Goal: Communication & Community: Answer question/provide support

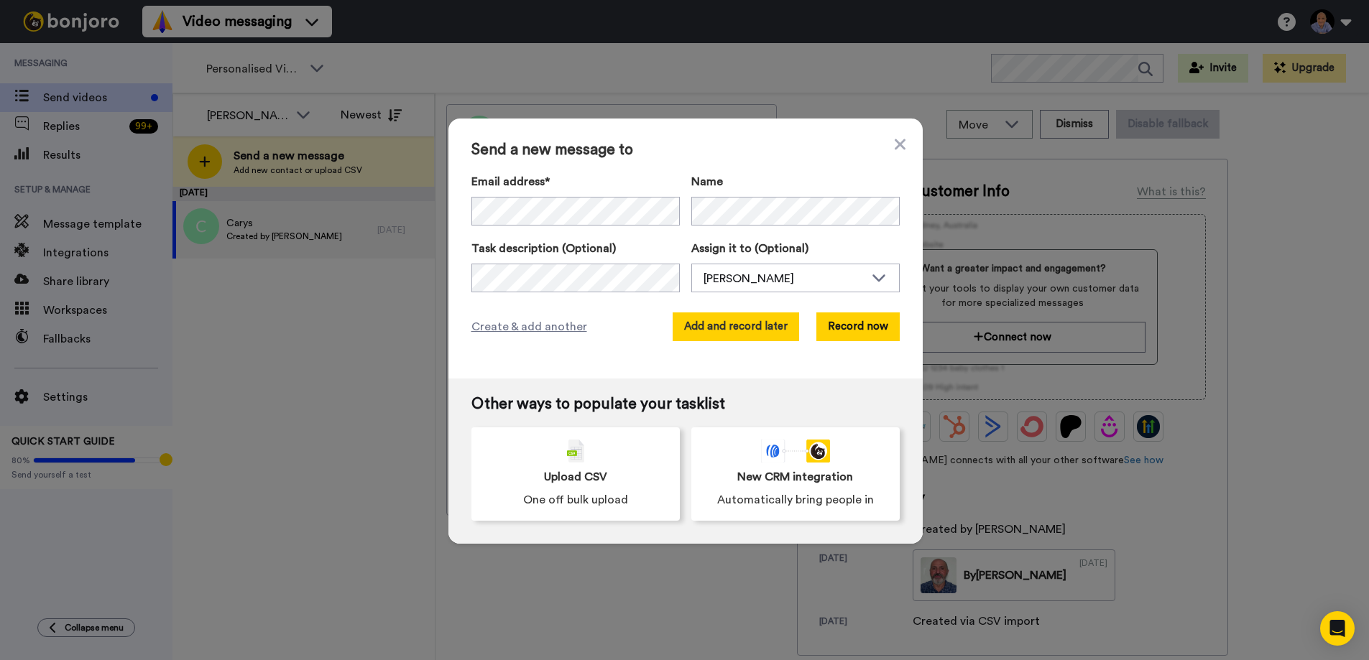
click at [764, 333] on button "Add and record later" at bounding box center [735, 327] width 126 height 29
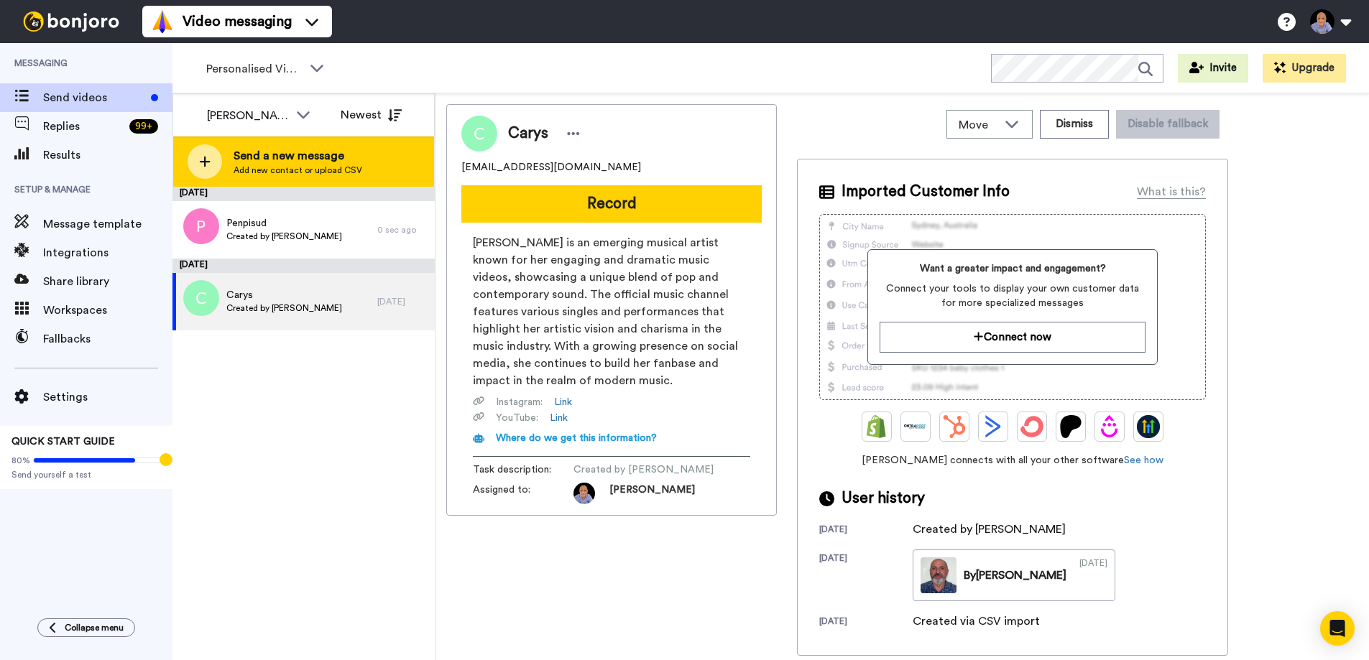
click at [301, 163] on span "Send a new message" at bounding box center [297, 155] width 129 height 17
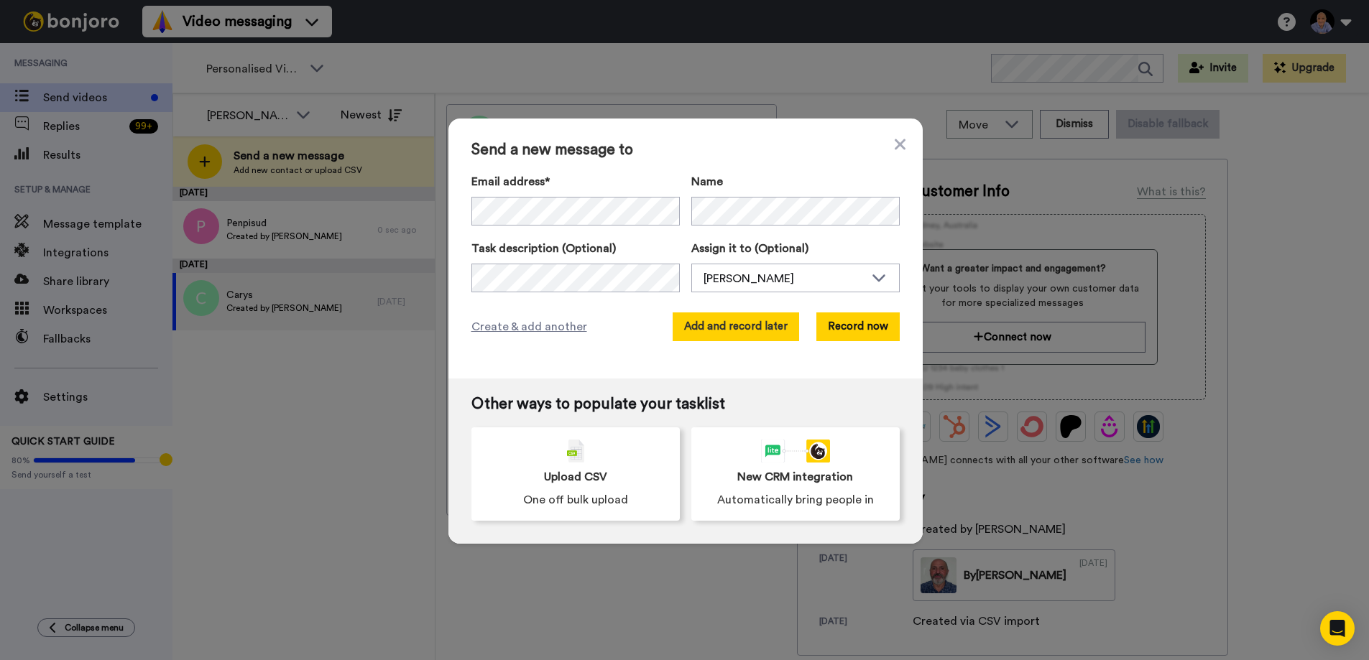
click at [724, 328] on button "Add and record later" at bounding box center [735, 327] width 126 height 29
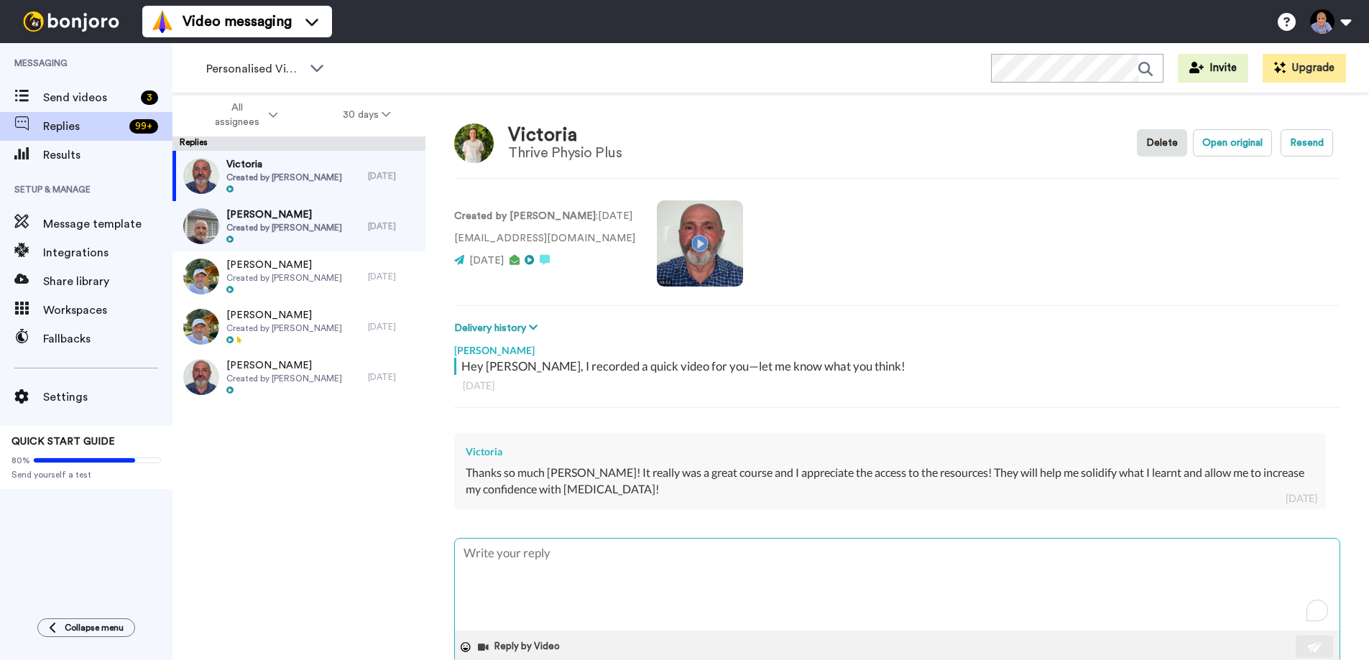
type textarea "G"
type textarea "x"
type textarea "Gr"
type textarea "x"
type textarea "Gre"
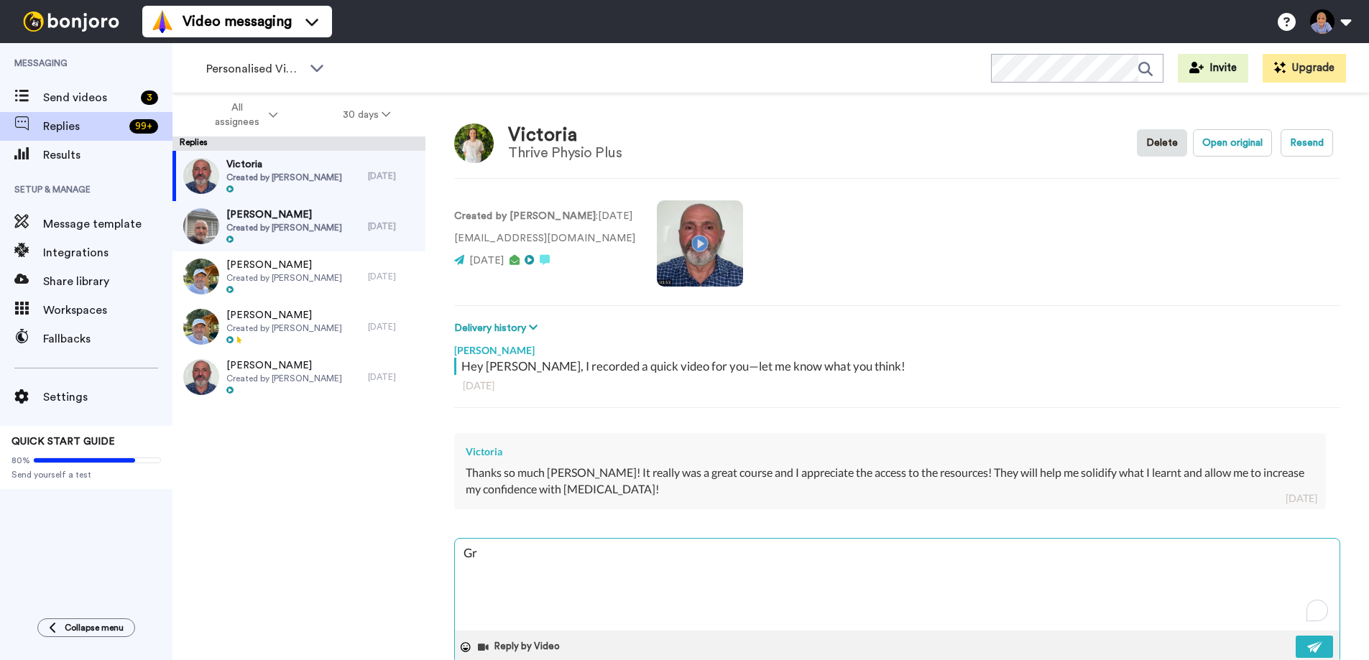
type textarea "x"
type textarea "Grea"
type textarea "x"
type textarea "Great"
type textarea "x"
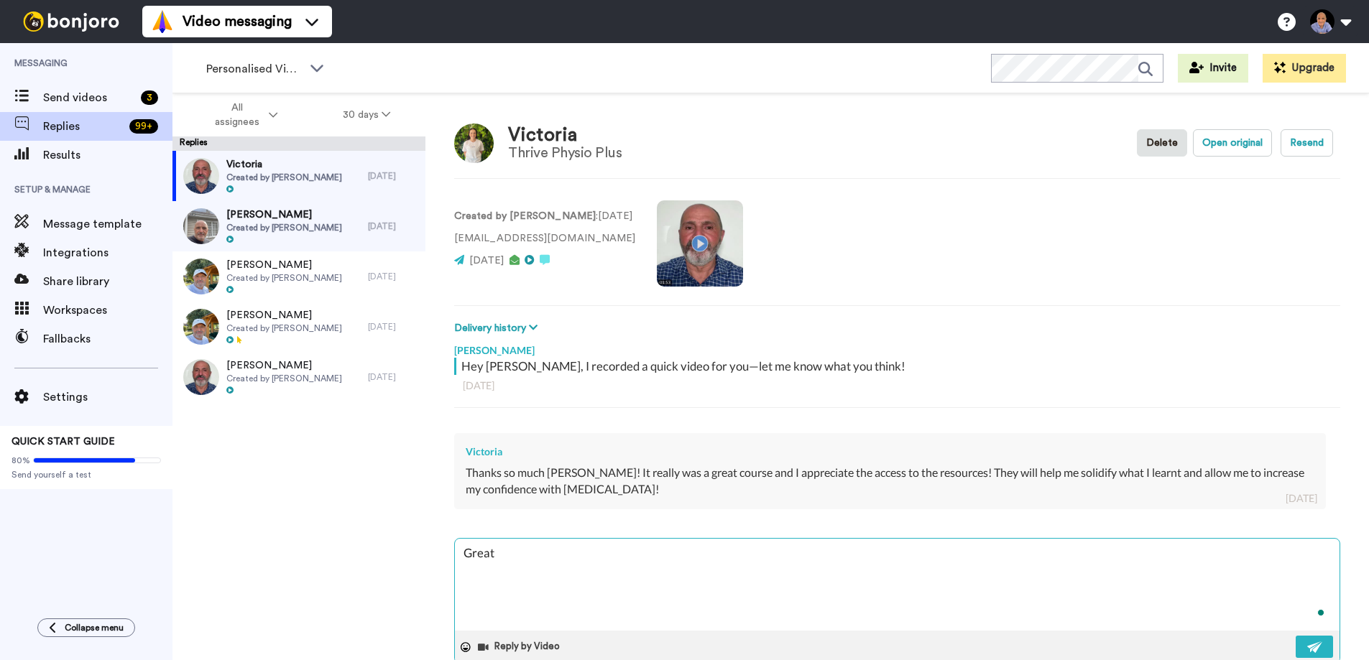
type textarea "Great"
type textarea "x"
type textarea "Great t"
type textarea "x"
type textarea "Great to"
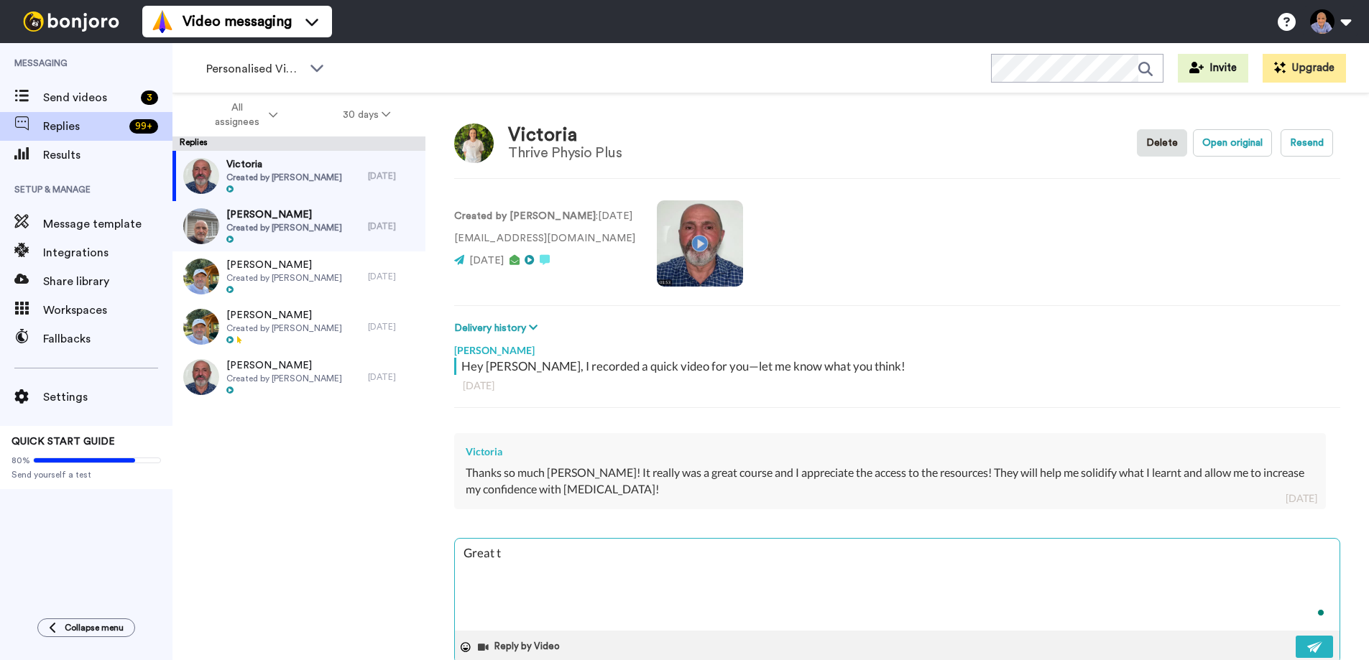
type textarea "x"
type textarea "Great to"
type textarea "x"
type textarea "Great to h"
type textarea "x"
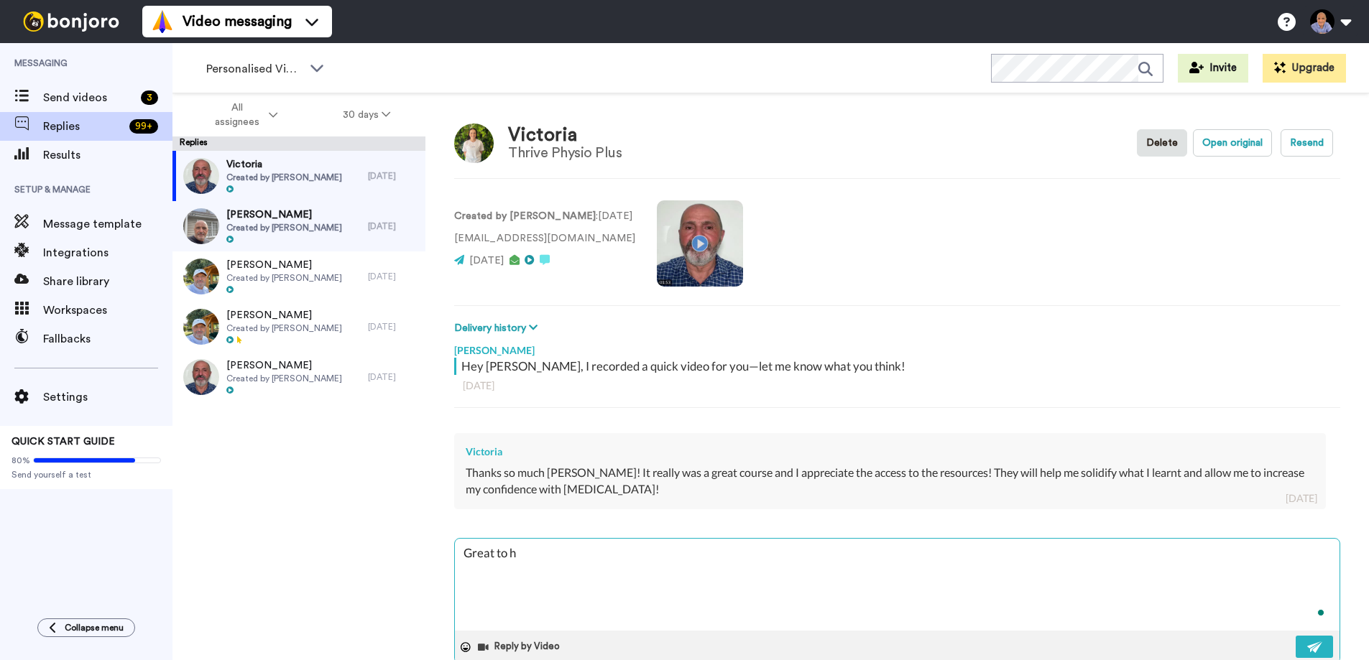
type textarea "Great to he"
type textarea "x"
type textarea "Great to hea"
type textarea "x"
type textarea "Great to hear"
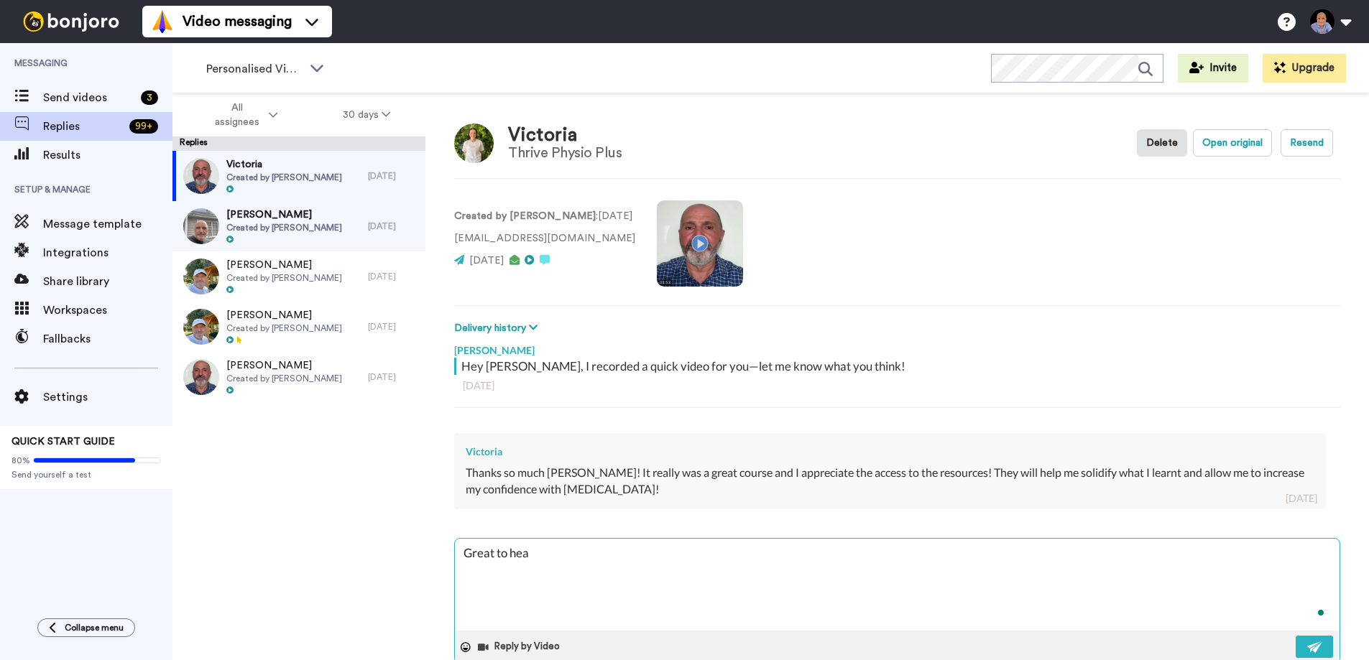
type textarea "x"
type textarea "Great to hear"
type textarea "x"
type textarea "Great to hear f"
type textarea "x"
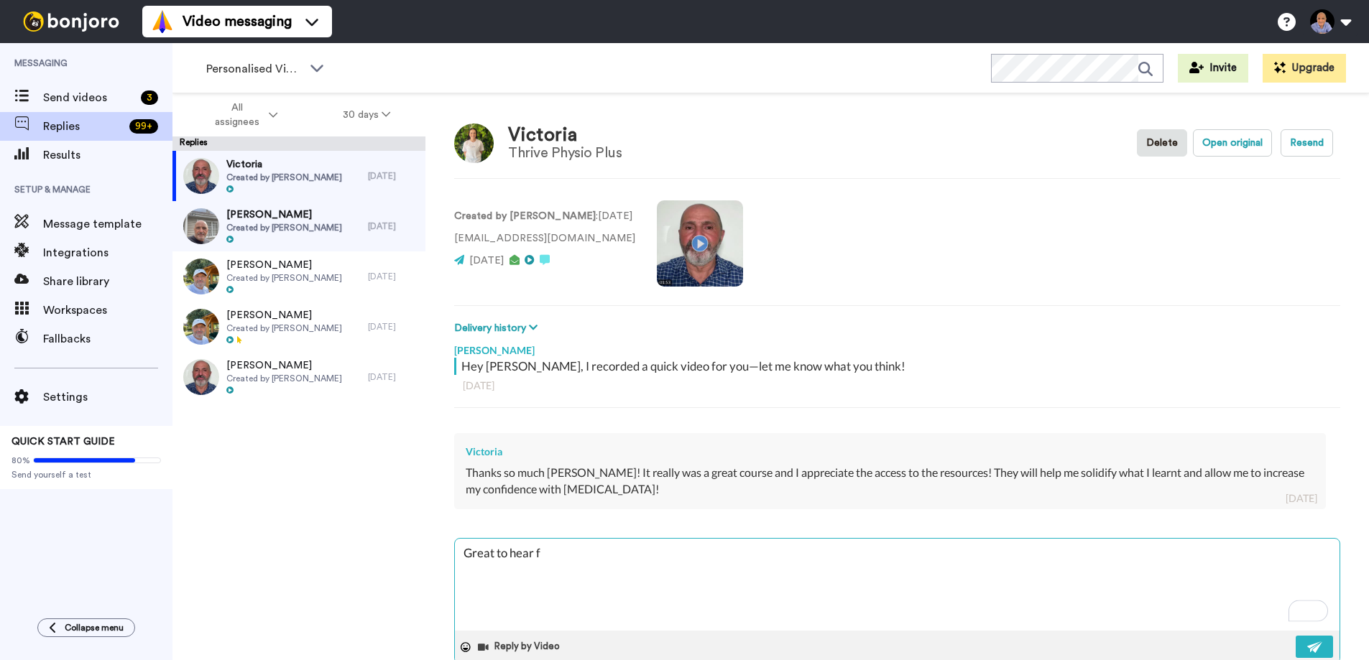
type textarea "Great to hear fr"
type textarea "x"
type textarea "Great to hear fro"
type textarea "x"
type textarea "Great to hear from"
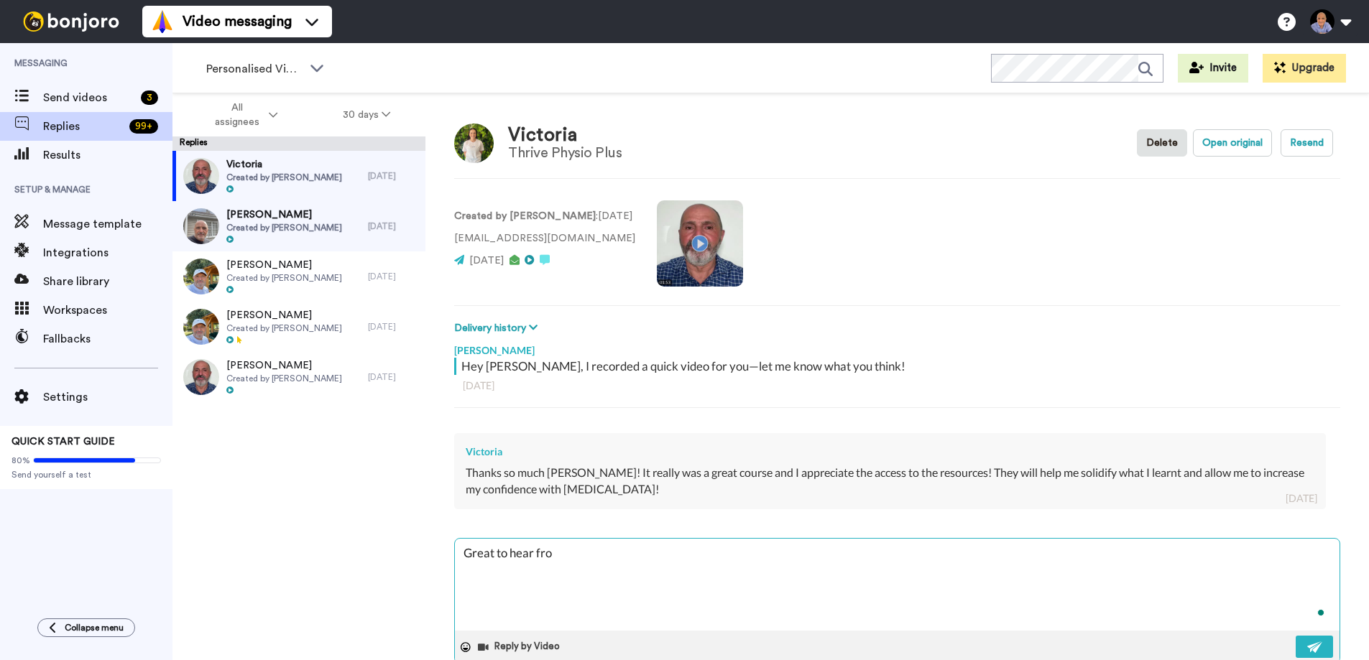
type textarea "x"
type textarea "Great to hear from"
type textarea "x"
type textarea "Great to hear from y"
type textarea "x"
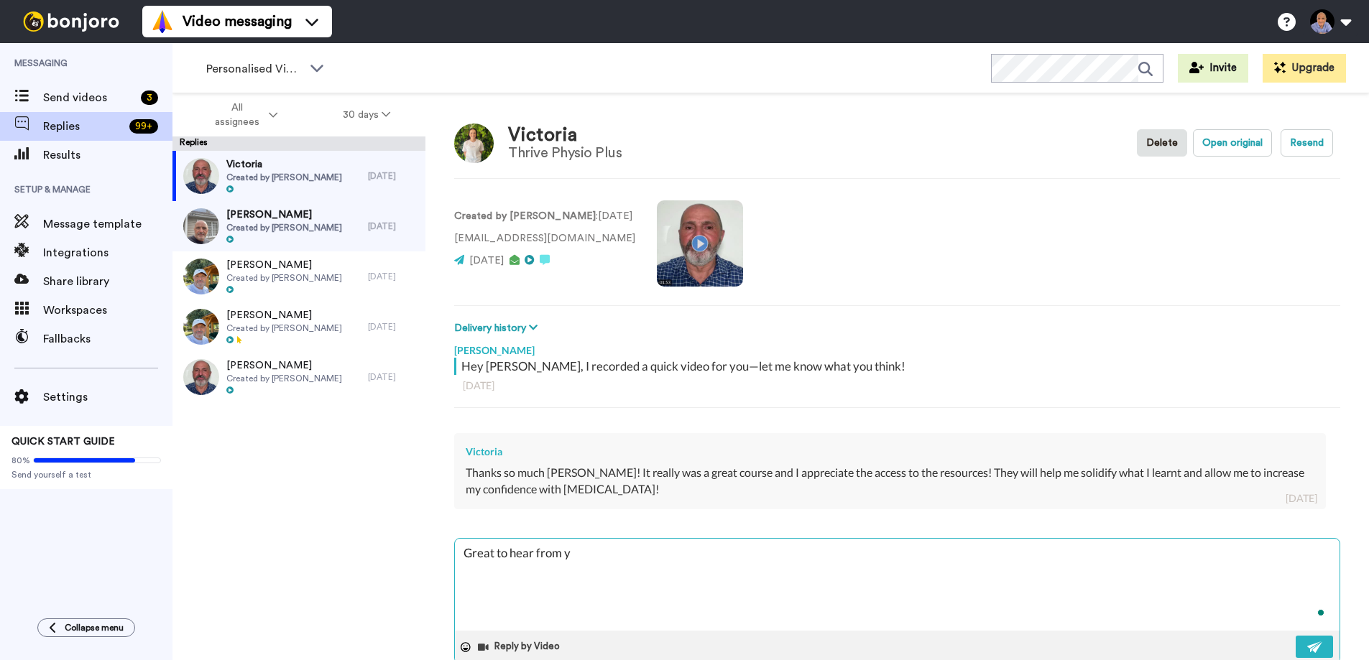
type textarea "Great to hear from yo"
type textarea "x"
type textarea "Great to hear from you"
type textarea "x"
type textarea "Great to hear from you,"
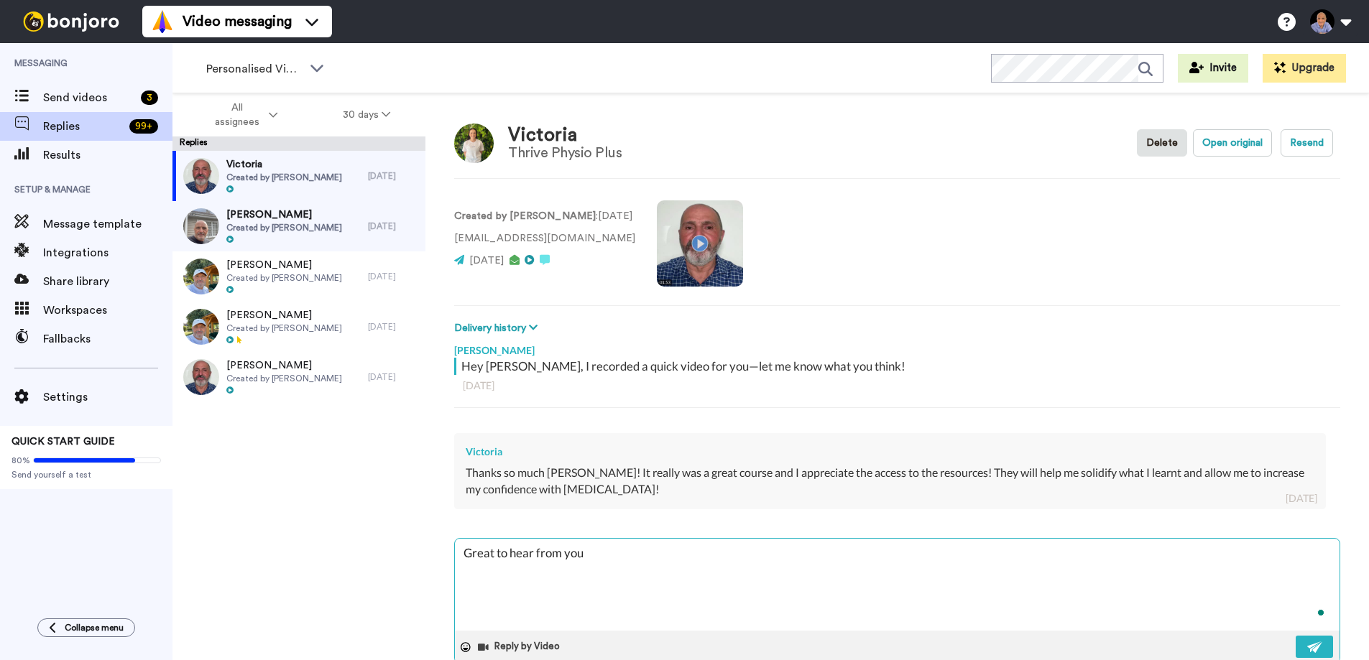
type textarea "x"
type textarea "Great to hear from you,"
type textarea "x"
type textarea "Great to hear from you, V"
type textarea "x"
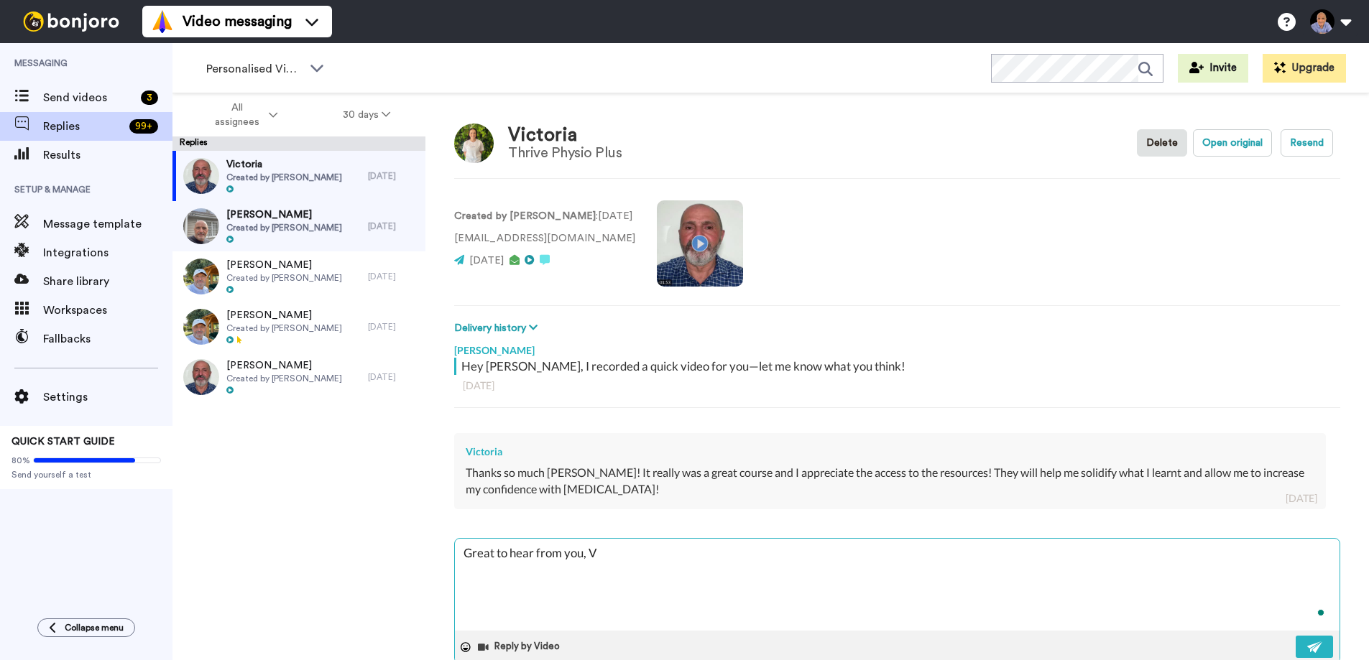
type textarea "Great to hear from you, [PERSON_NAME]"
type textarea "x"
type textarea "Great to hear from you, [PERSON_NAME]"
type textarea "x"
type textarea "Great to hear from you, Vict"
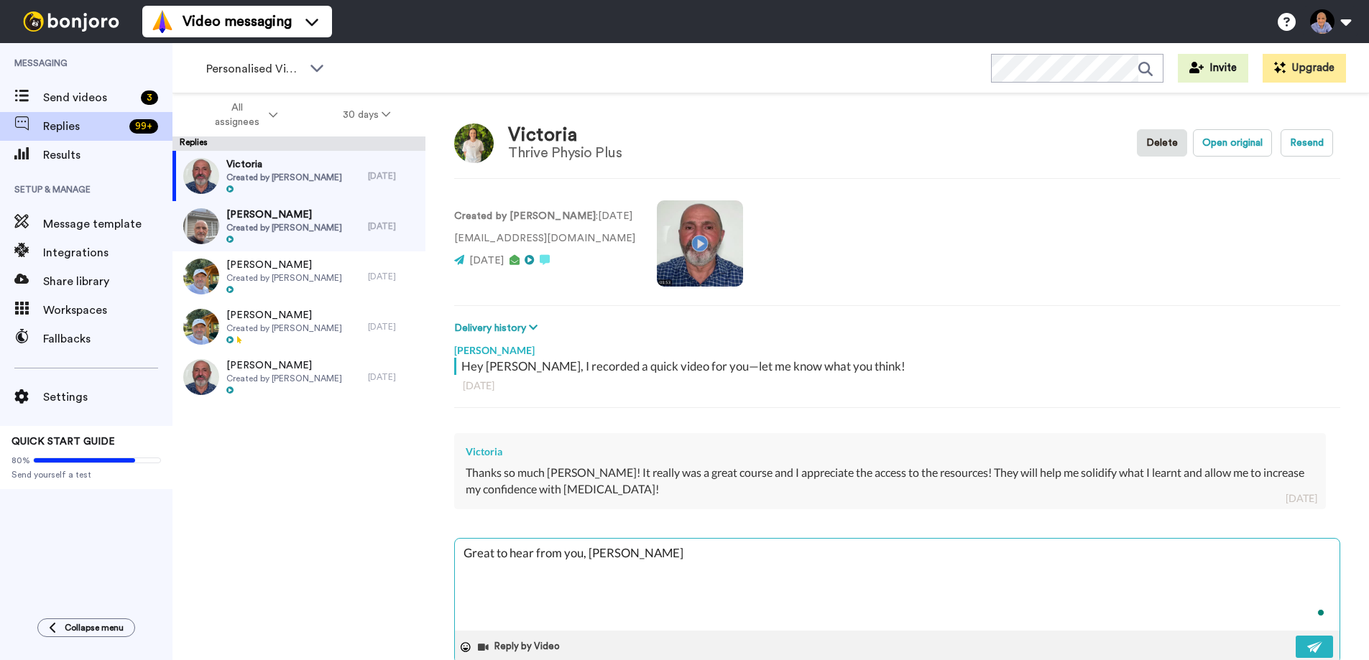
type textarea "x"
type textarea "Great to hear from you, [PERSON_NAME]"
type textarea "x"
type textarea "Great to hear from you, [PERSON_NAME]"
type textarea "x"
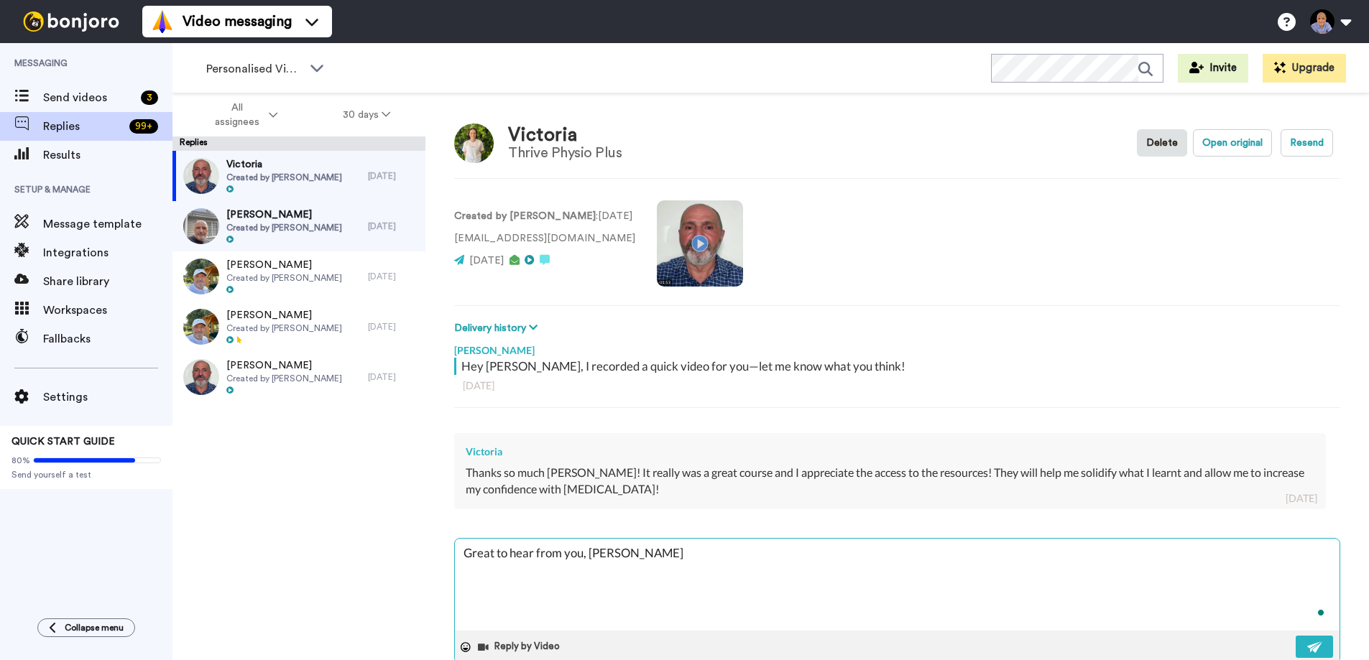
type textarea "Great to hear from you, [PERSON_NAME]"
type textarea "x"
type textarea "Great to hear from you, [PERSON_NAME]"
type textarea "x"
type textarea "Great to hear from you, [PERSON_NAME]."
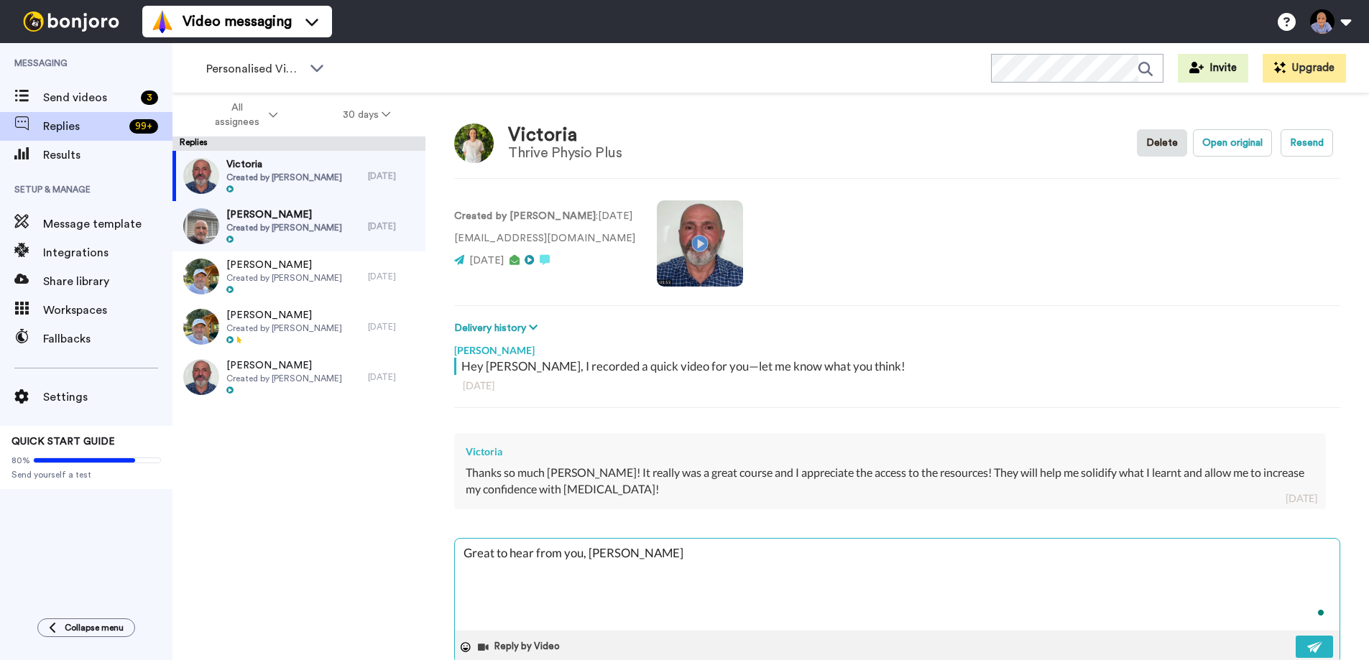
type textarea "x"
type textarea "Great to hear from you, [PERSON_NAME]."
type textarea "x"
type textarea "Great to hear from you, [PERSON_NAME]. T"
type textarea "x"
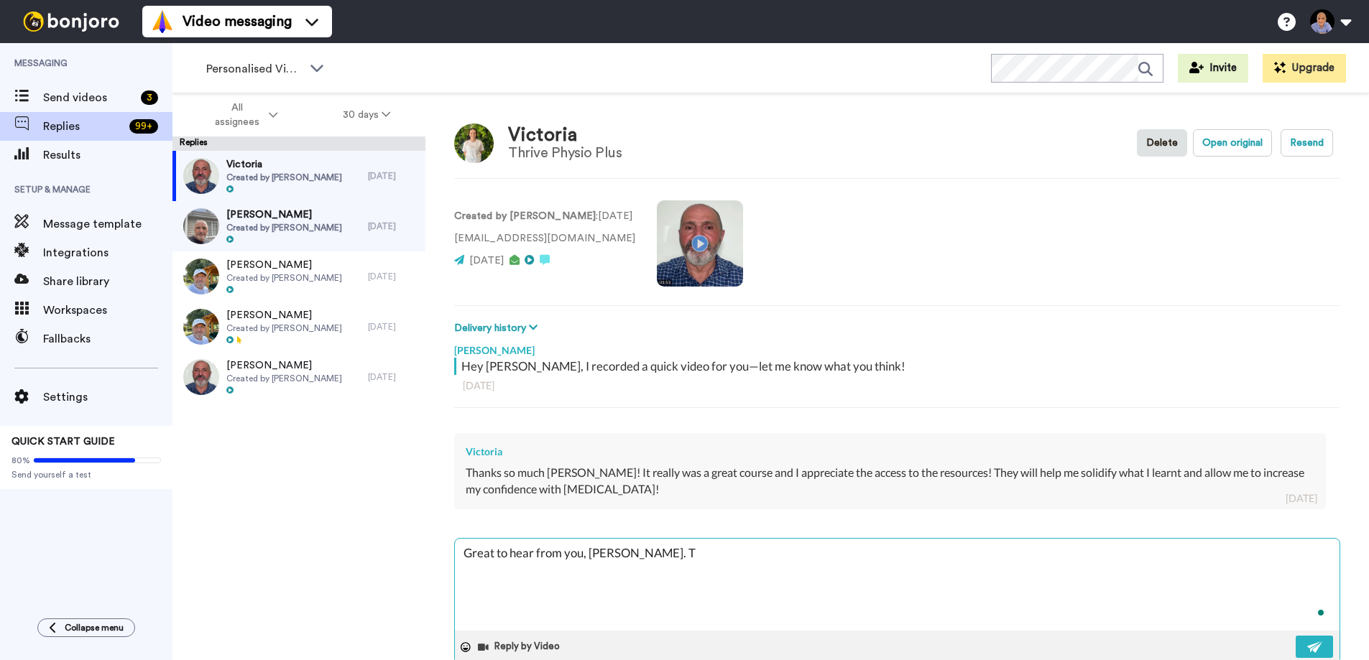
type textarea "Great to hear from you, [PERSON_NAME]. Th"
type textarea "x"
type textarea "Great to hear from you, [PERSON_NAME]. Tha"
type textarea "x"
type textarea "Great to hear from you, [PERSON_NAME]. Than"
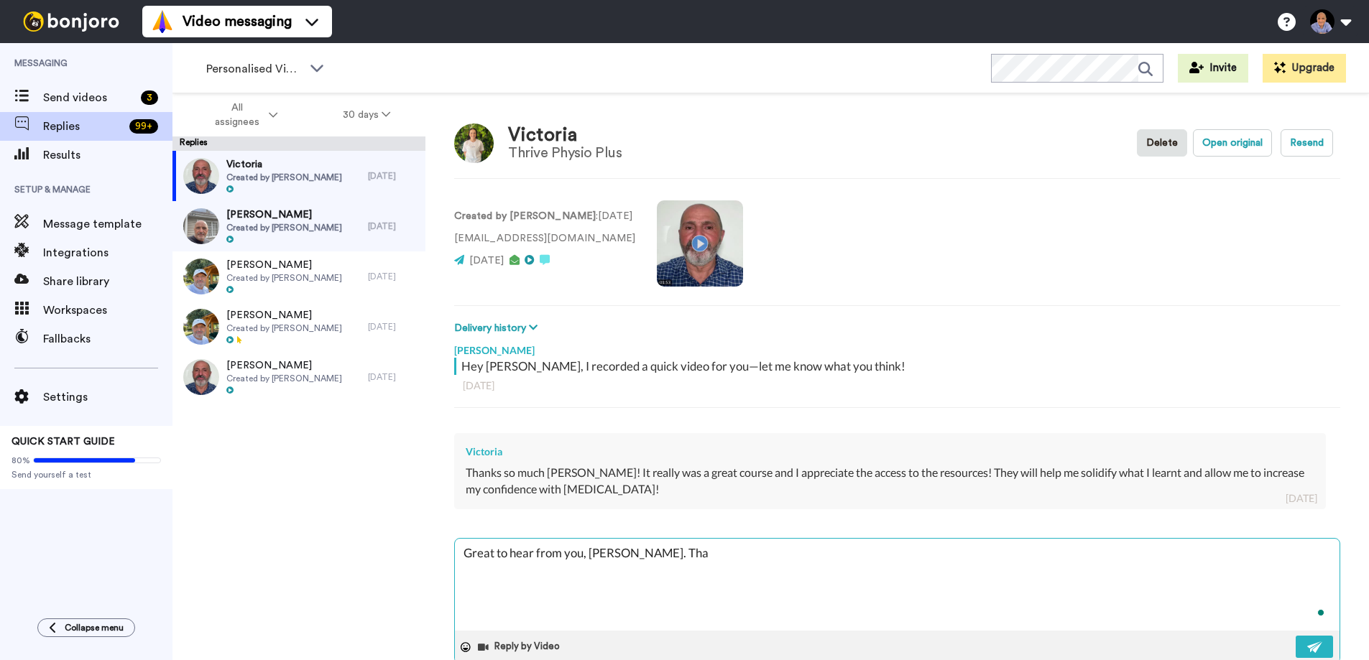
type textarea "x"
type textarea "Great to hear from you, [PERSON_NAME]. Thank"
type textarea "x"
type textarea "Great to hear from you, [PERSON_NAME]. Thank"
type textarea "x"
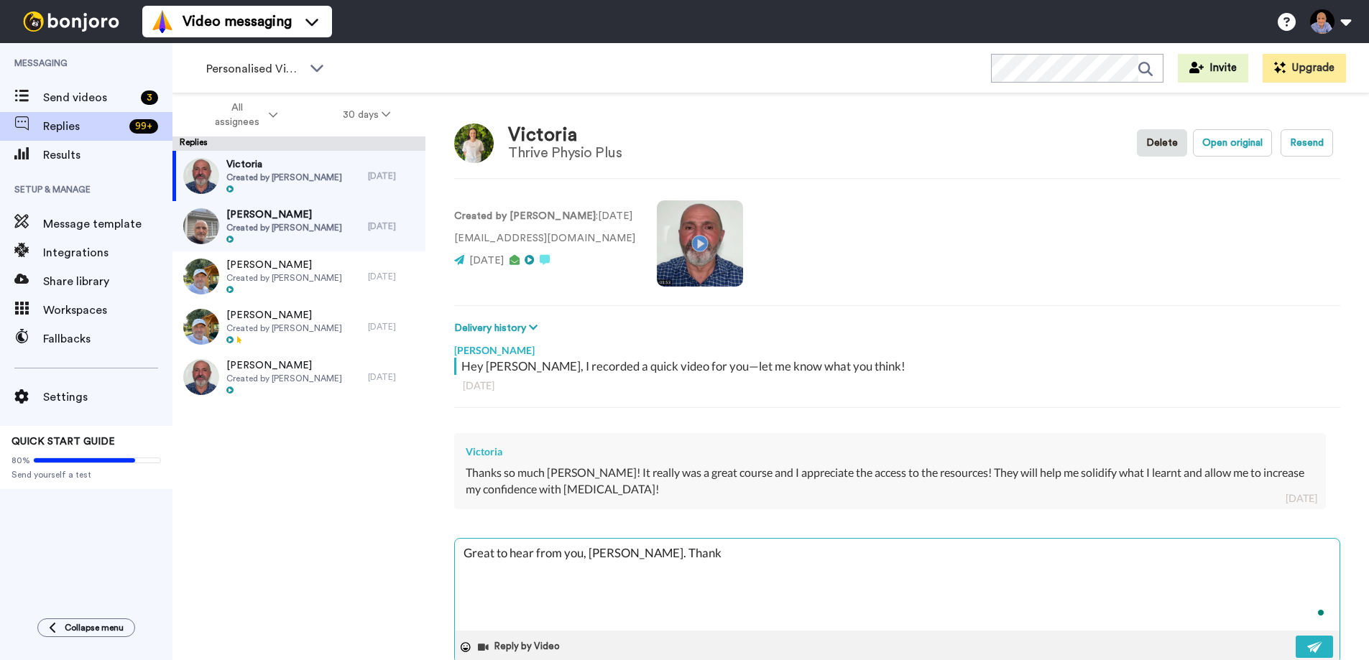
type textarea "Great to hear from you, [PERSON_NAME]. Thank y"
type textarea "x"
type textarea "Great to hear from you, [PERSON_NAME]. Thank yo"
type textarea "x"
type textarea "Great to hear from you, [PERSON_NAME]. Thank you"
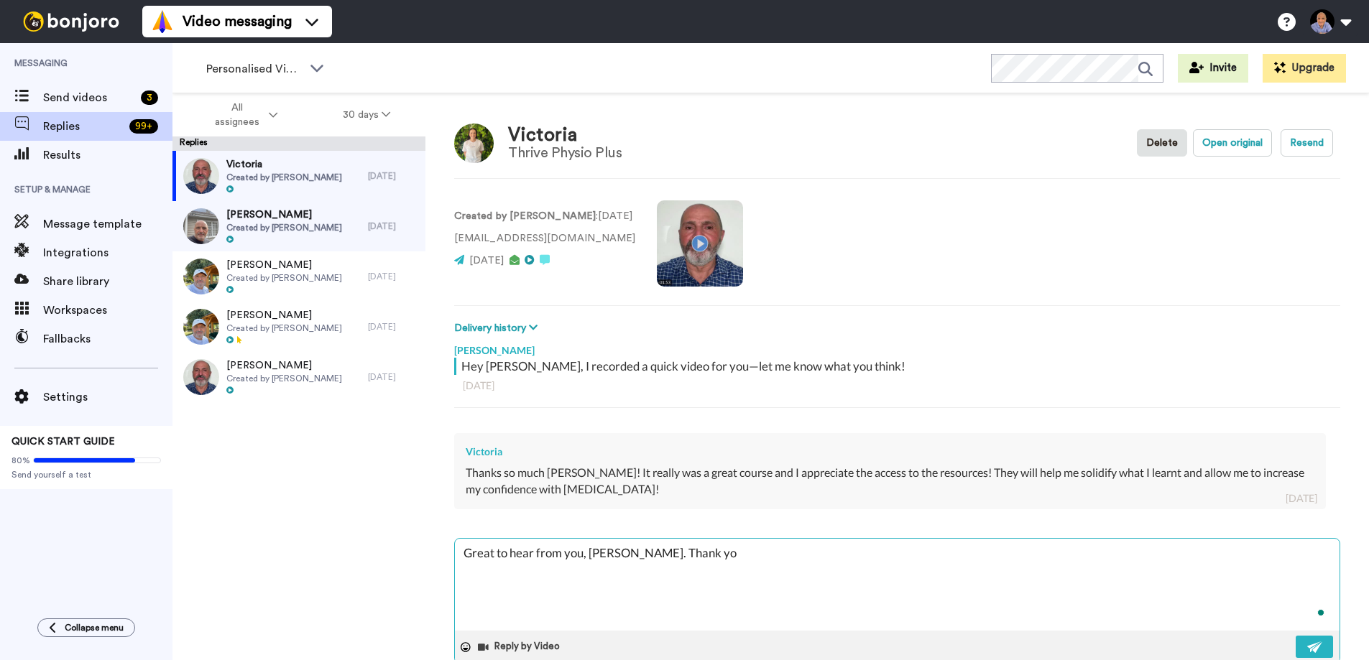
type textarea "x"
type textarea "Great to hear from you, [PERSON_NAME]. Thank you."
type textarea "x"
type textarea "Great to hear from you, [PERSON_NAME]. Thank you."
type textarea "x"
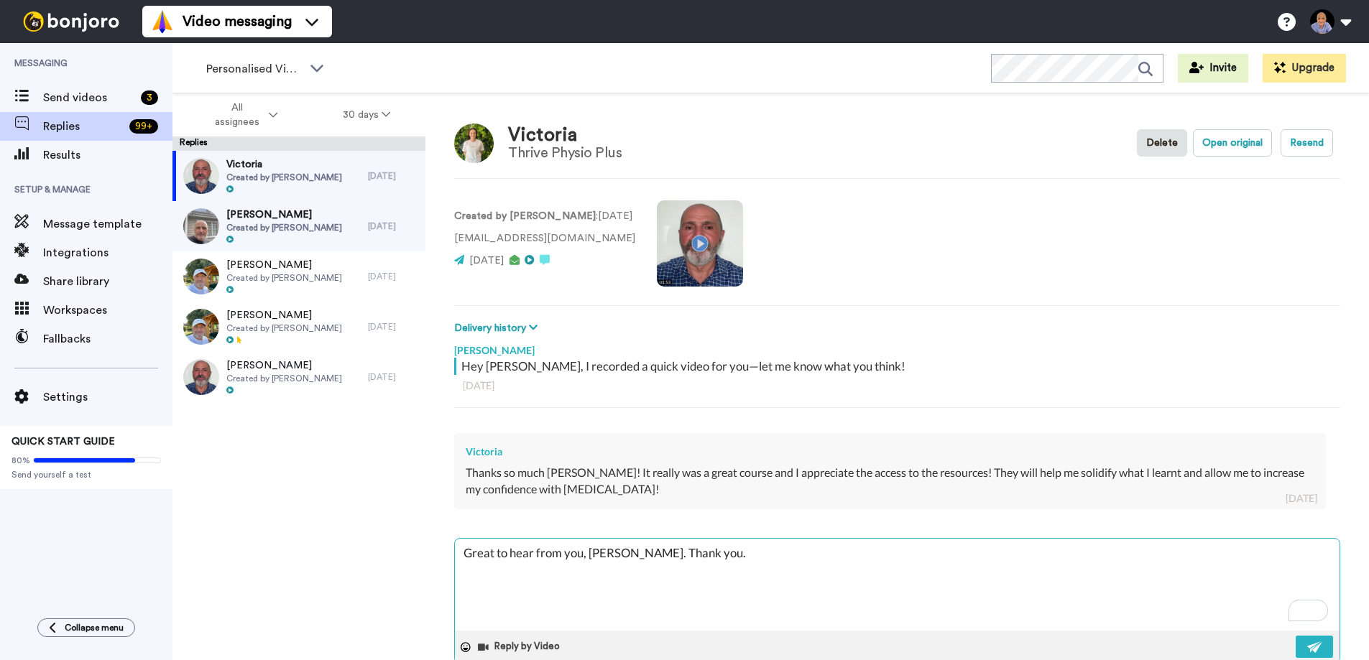
type textarea "Great to hear from you, [PERSON_NAME]. Thank you. W"
type textarea "x"
type textarea "Great to hear from you, [PERSON_NAME]. Thank you. Wa"
type textarea "x"
type textarea "Great to hear from you, [PERSON_NAME]. Thank you. Way"
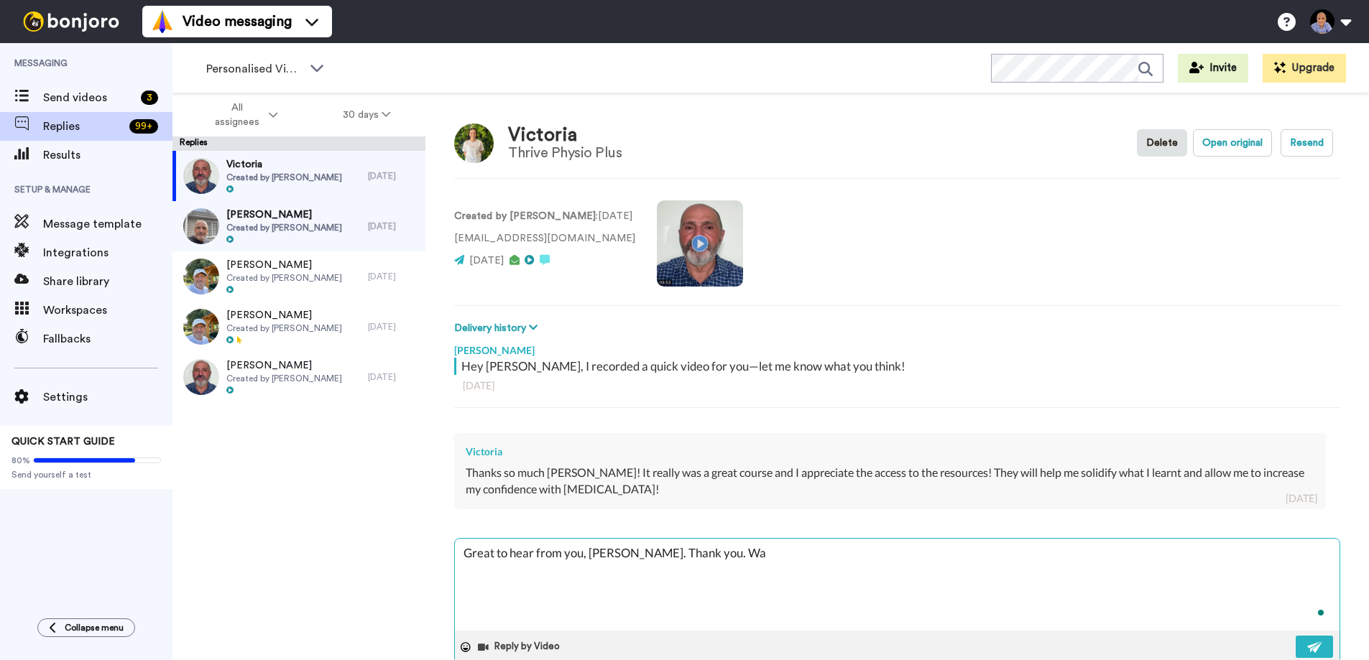
type textarea "x"
type textarea "Great to hear from you, [PERSON_NAME]. Thank you. Wayn"
type textarea "x"
type textarea "Great to hear from you, [PERSON_NAME]. Thank you. [PERSON_NAME]"
type textarea "x"
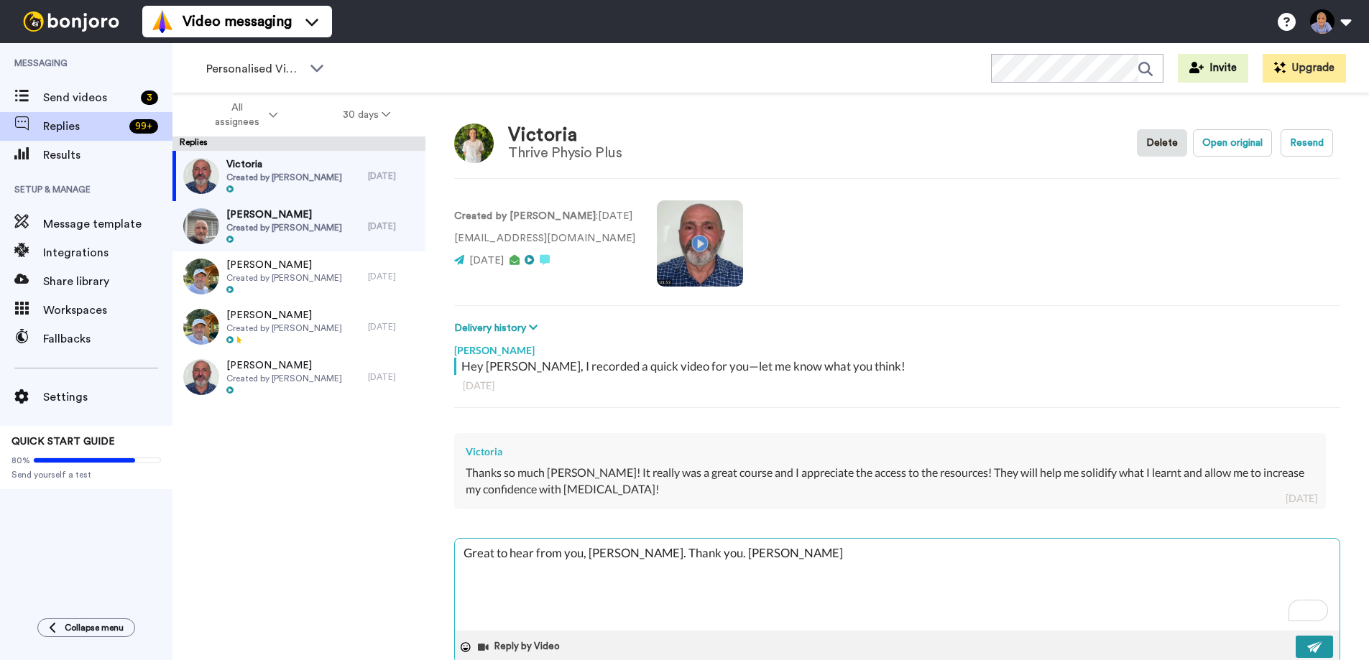
type textarea "Great to hear from you, [PERSON_NAME]. Thank you. [PERSON_NAME]"
click at [1318, 649] on img at bounding box center [1315, 647] width 16 height 11
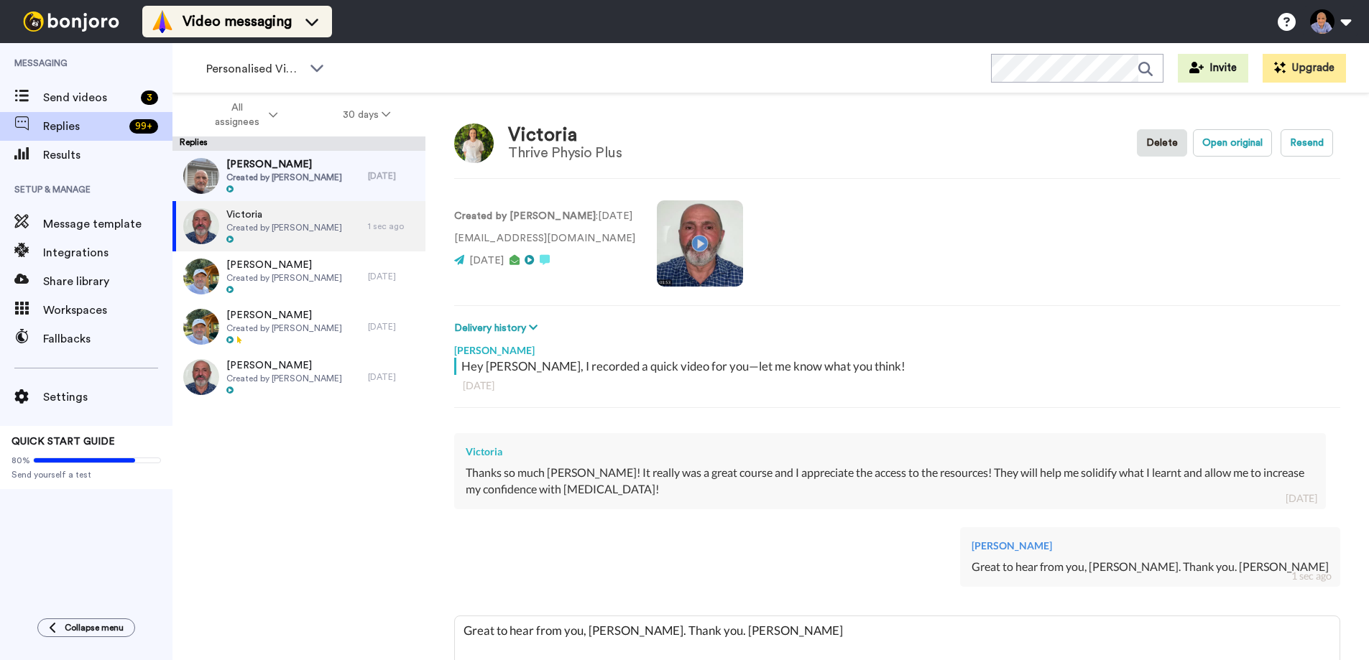
type textarea "x"
